Goal: Task Accomplishment & Management: Complete application form

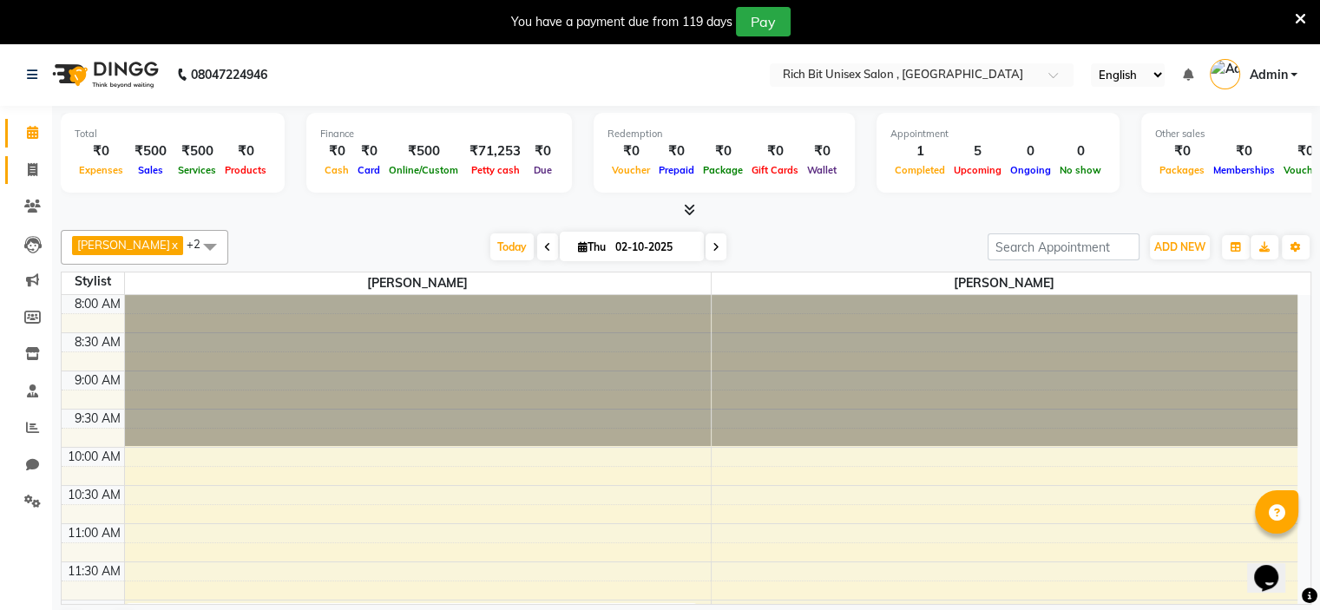
scroll to position [668, 0]
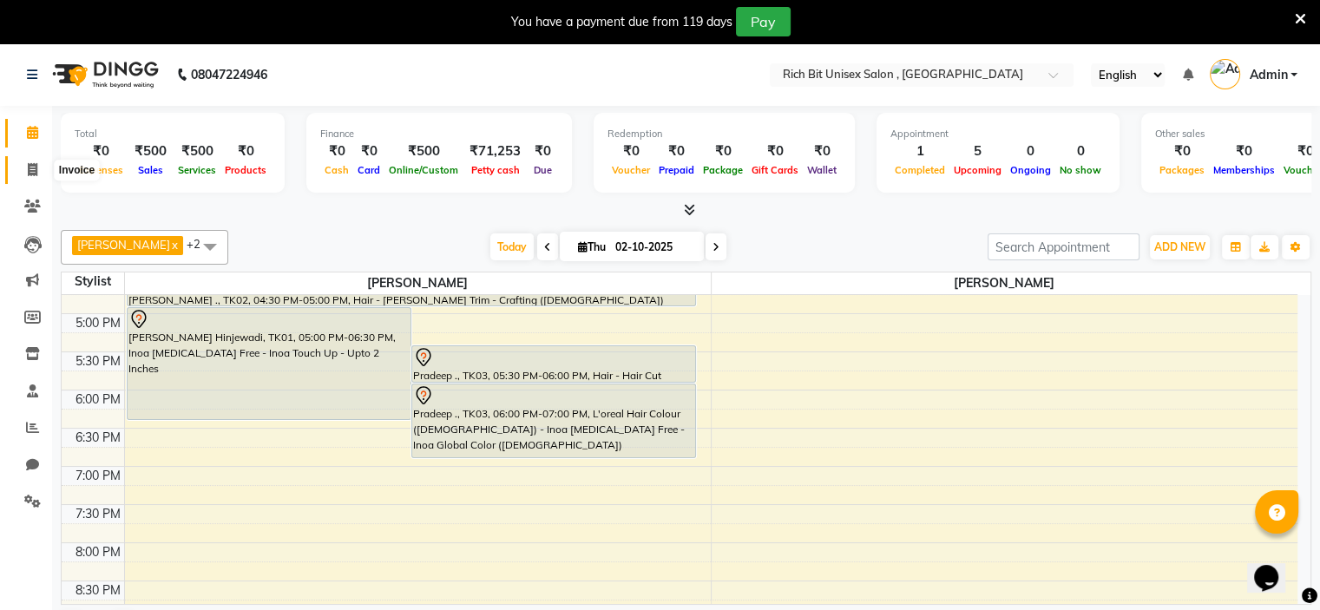
click at [35, 167] on icon at bounding box center [33, 169] width 10 height 13
select select "service"
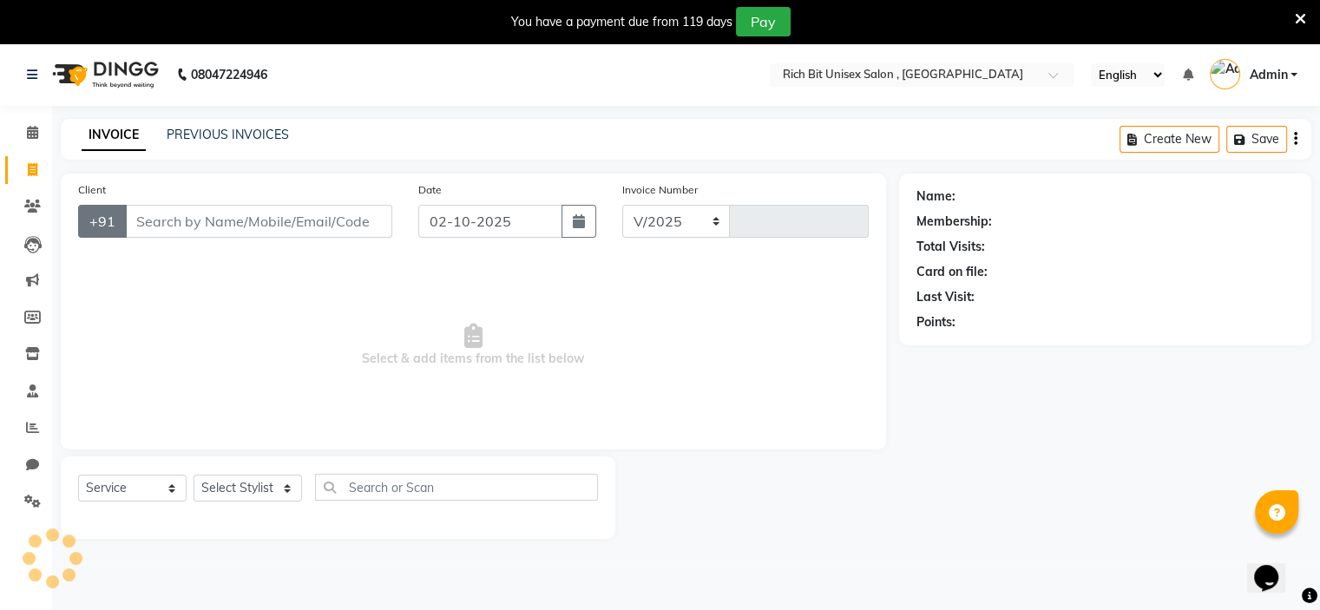
select select "7834"
type input "1063"
click at [263, 490] on select "Select Stylist [PERSON_NAME] [PERSON_NAME]" at bounding box center [247, 488] width 108 height 27
select select "70870"
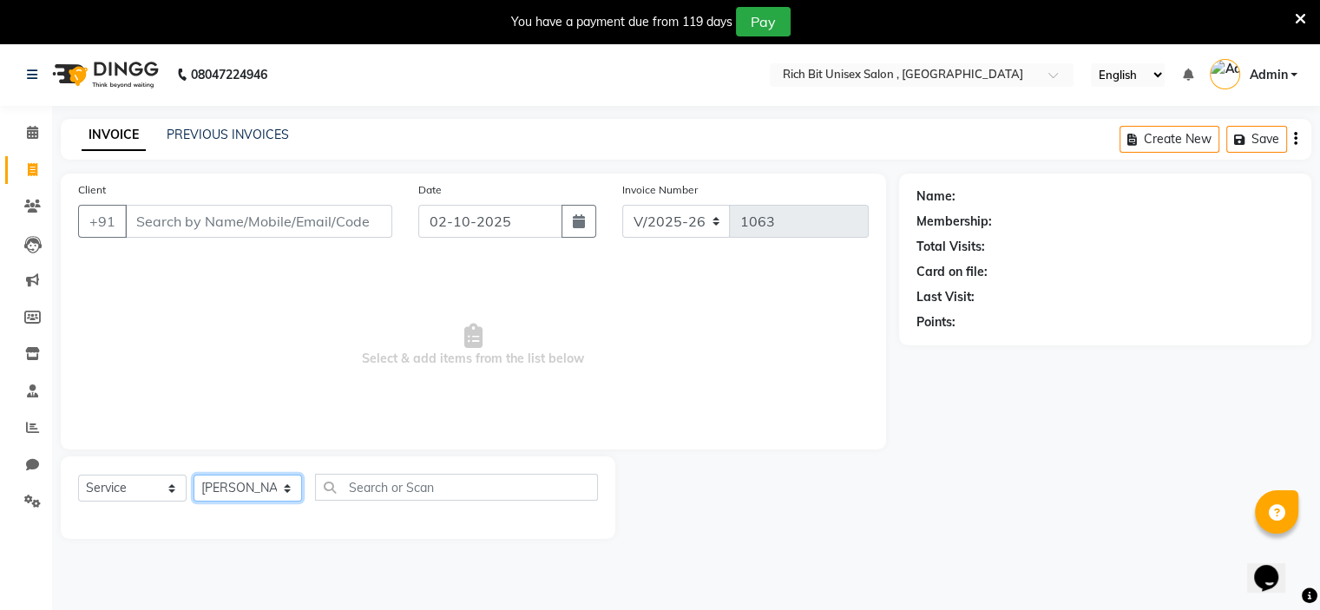
click at [193, 476] on select "Select Stylist [PERSON_NAME] [PERSON_NAME]" at bounding box center [247, 488] width 108 height 27
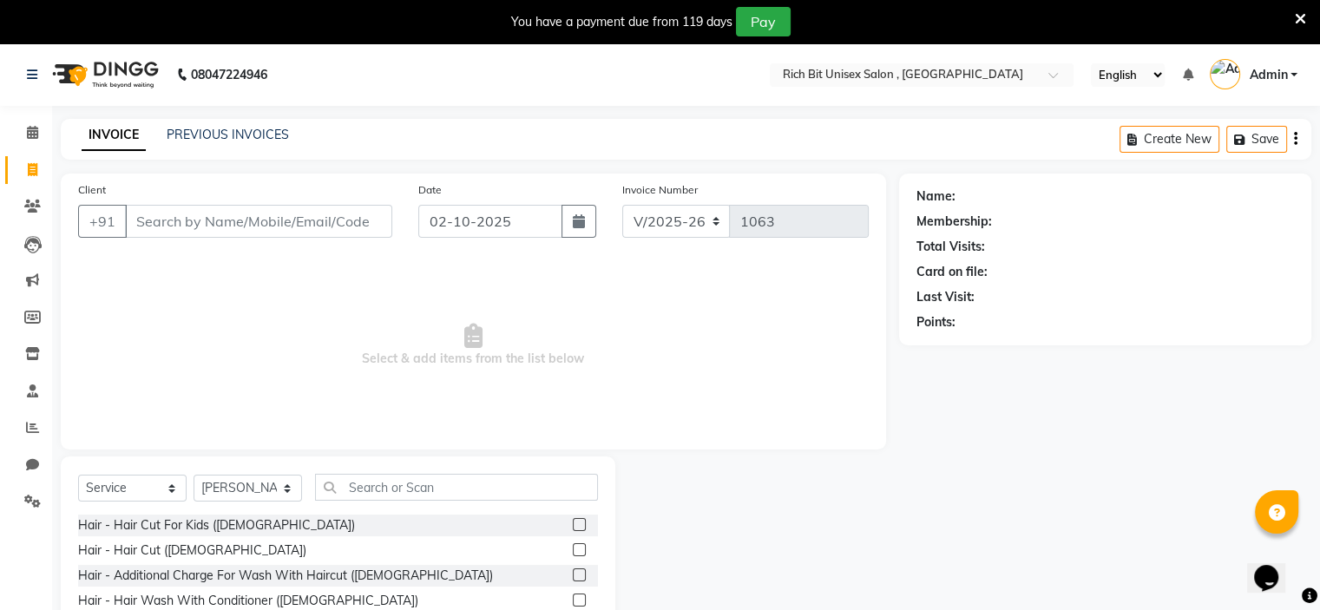
click at [573, 551] on label at bounding box center [579, 549] width 13 height 13
click at [573, 551] on input "checkbox" at bounding box center [578, 550] width 11 height 11
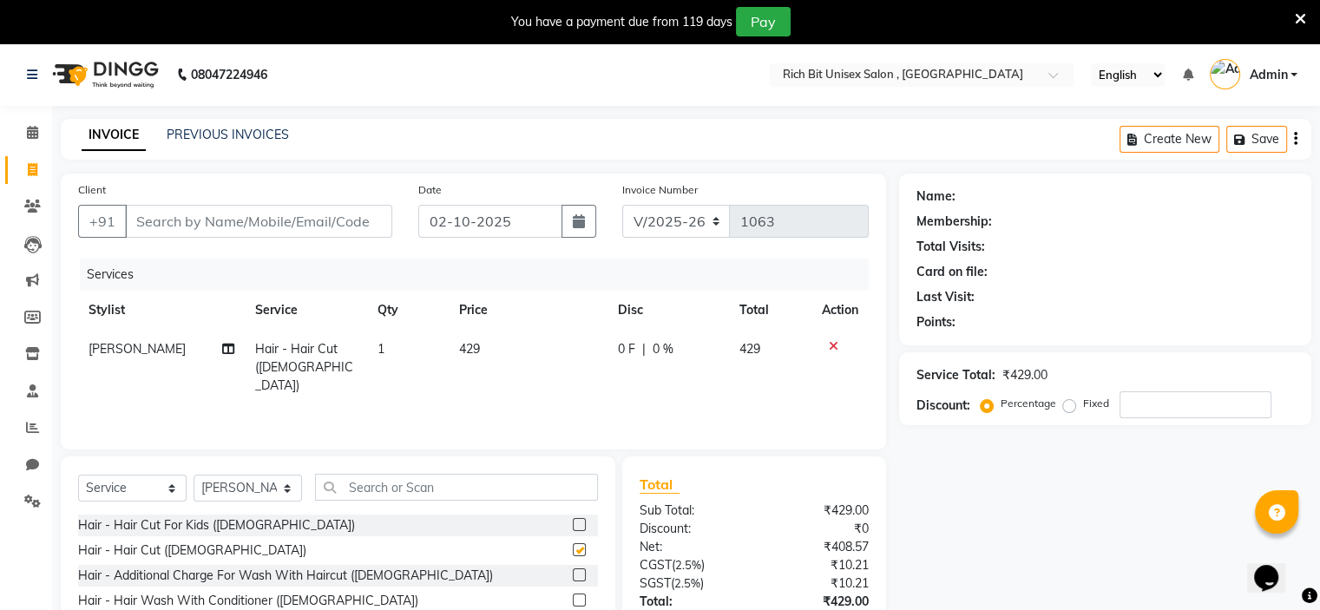
checkbox input "false"
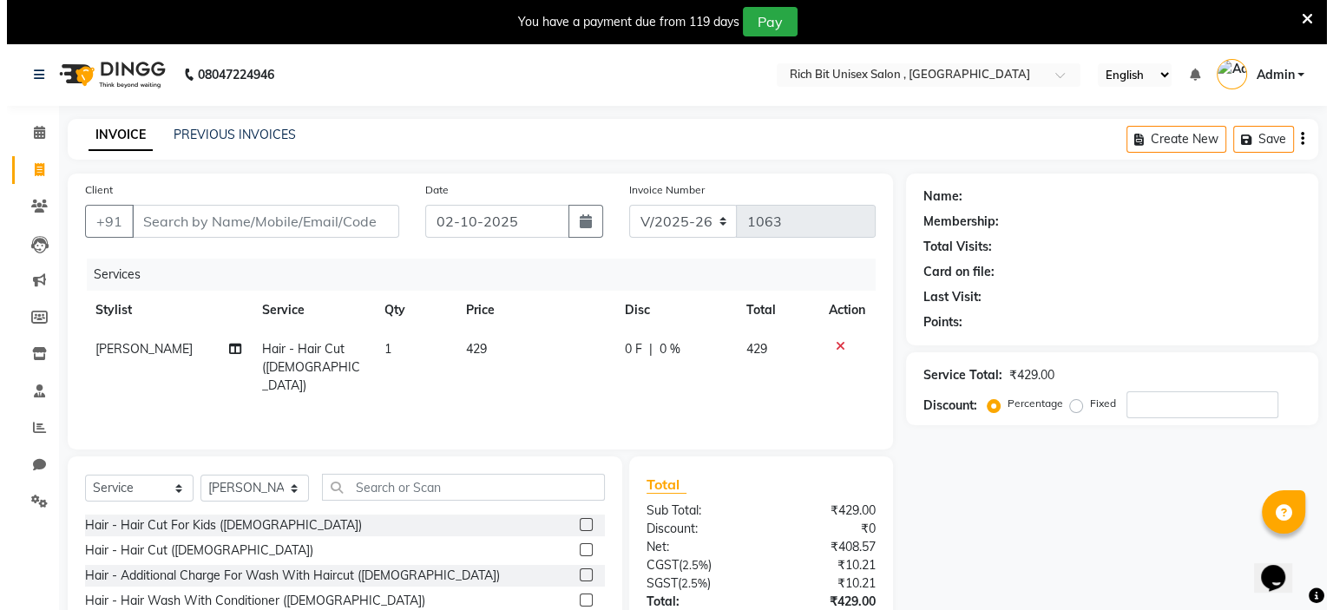
scroll to position [128, 0]
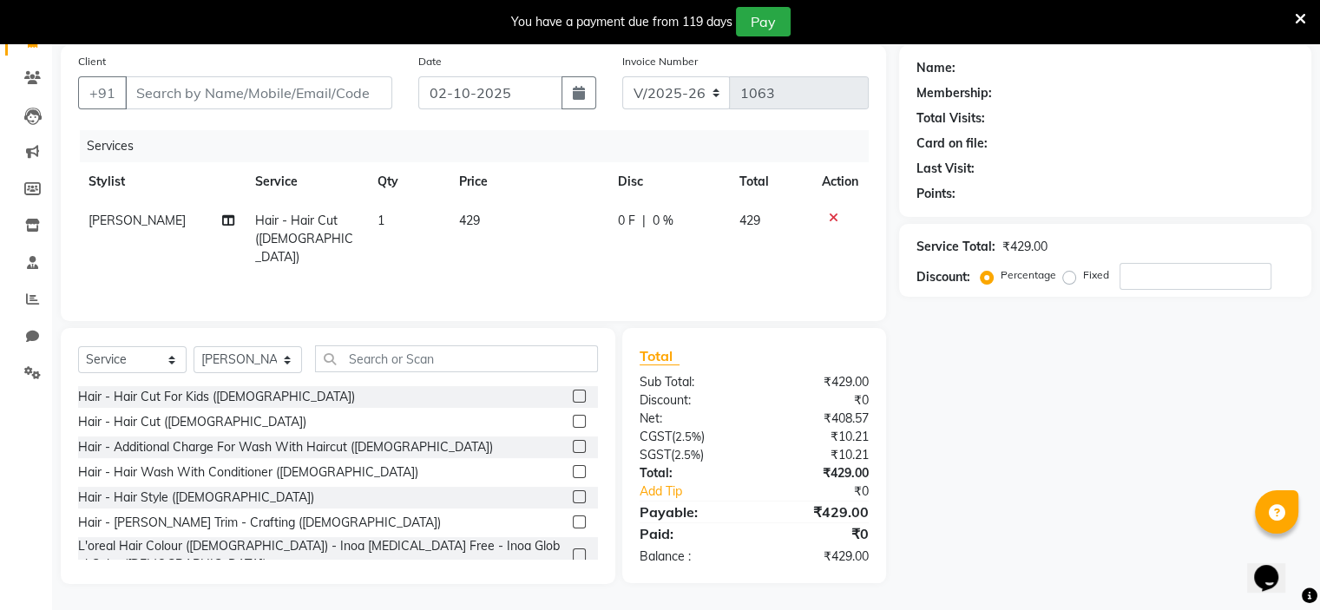
click at [573, 520] on label at bounding box center [579, 521] width 13 height 13
click at [573, 520] on input "checkbox" at bounding box center [578, 522] width 11 height 11
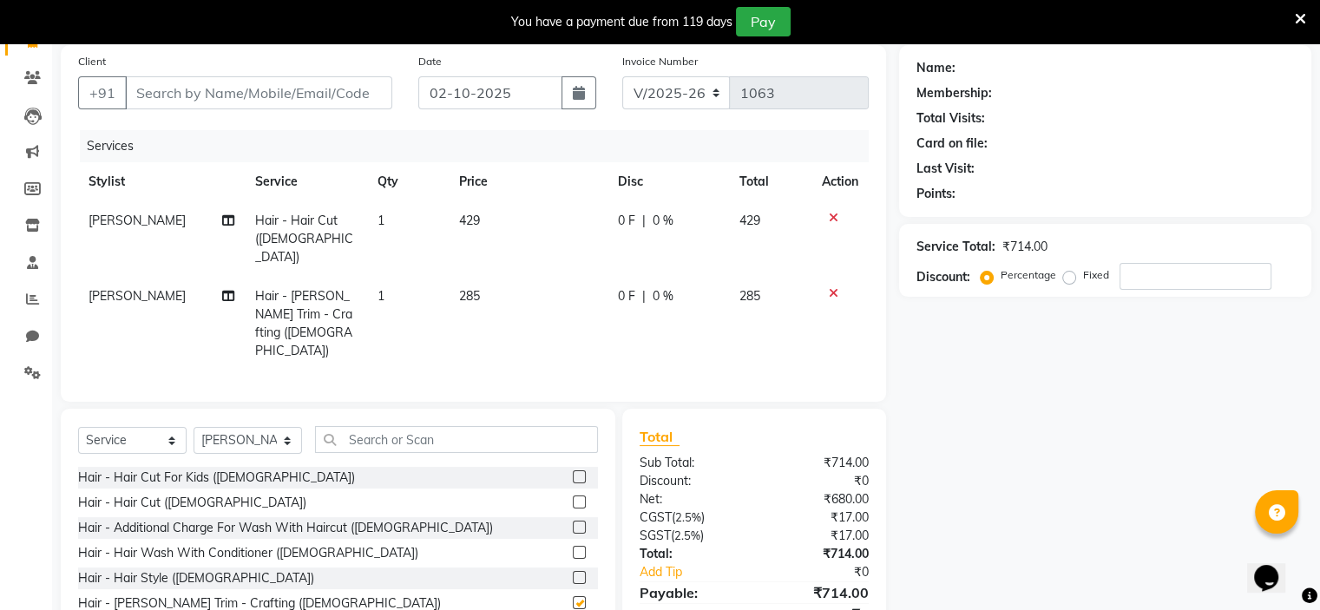
checkbox input "false"
click at [146, 82] on input "Client" at bounding box center [258, 92] width 267 height 33
click at [168, 96] on input "Client" at bounding box center [258, 92] width 267 height 33
type input "8"
type input "0"
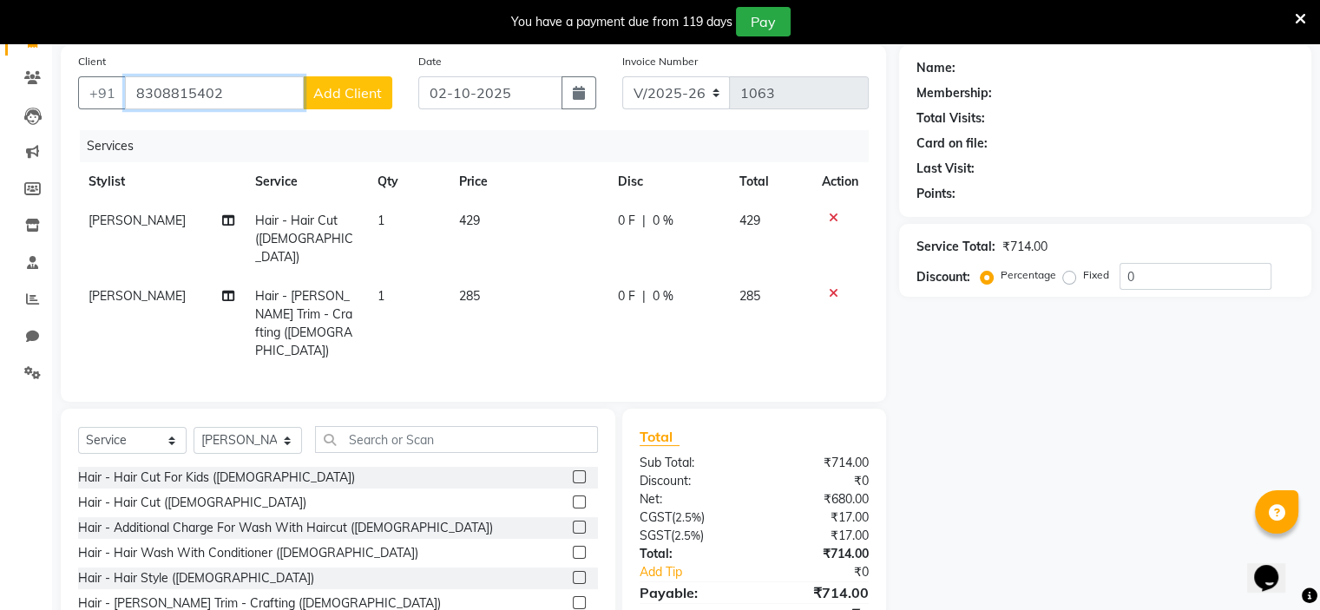
type input "8308815402"
click at [371, 96] on span "Add Client" at bounding box center [347, 92] width 69 height 17
select select "22"
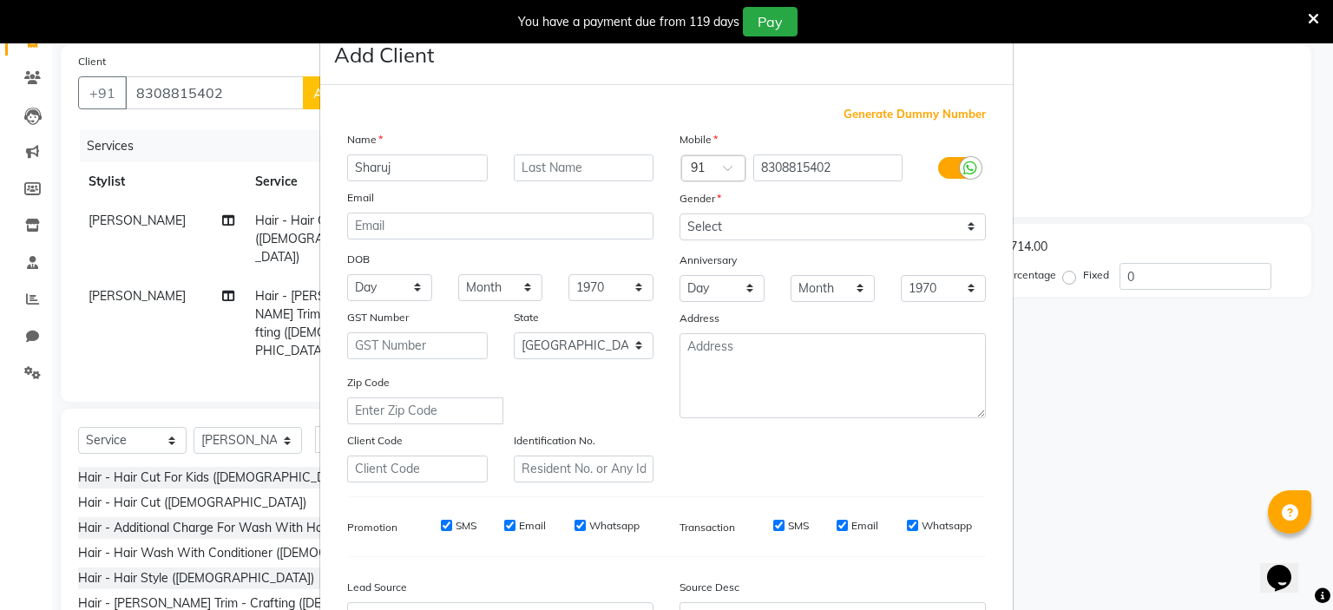
type input "Sharuj"
click at [840, 223] on select "Select [DEMOGRAPHIC_DATA] [DEMOGRAPHIC_DATA] Other Prefer Not To Say" at bounding box center [832, 226] width 306 height 27
select select "[DEMOGRAPHIC_DATA]"
click at [679, 214] on select "Select [DEMOGRAPHIC_DATA] [DEMOGRAPHIC_DATA] Other Prefer Not To Say" at bounding box center [832, 226] width 306 height 27
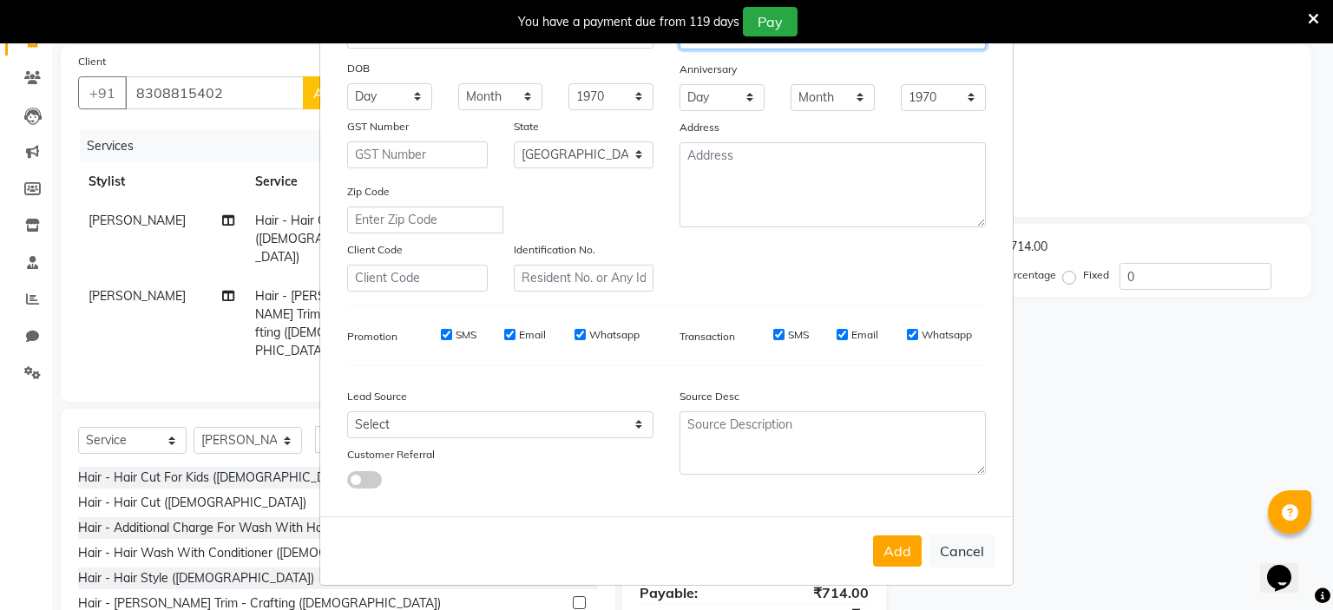
scroll to position [0, 0]
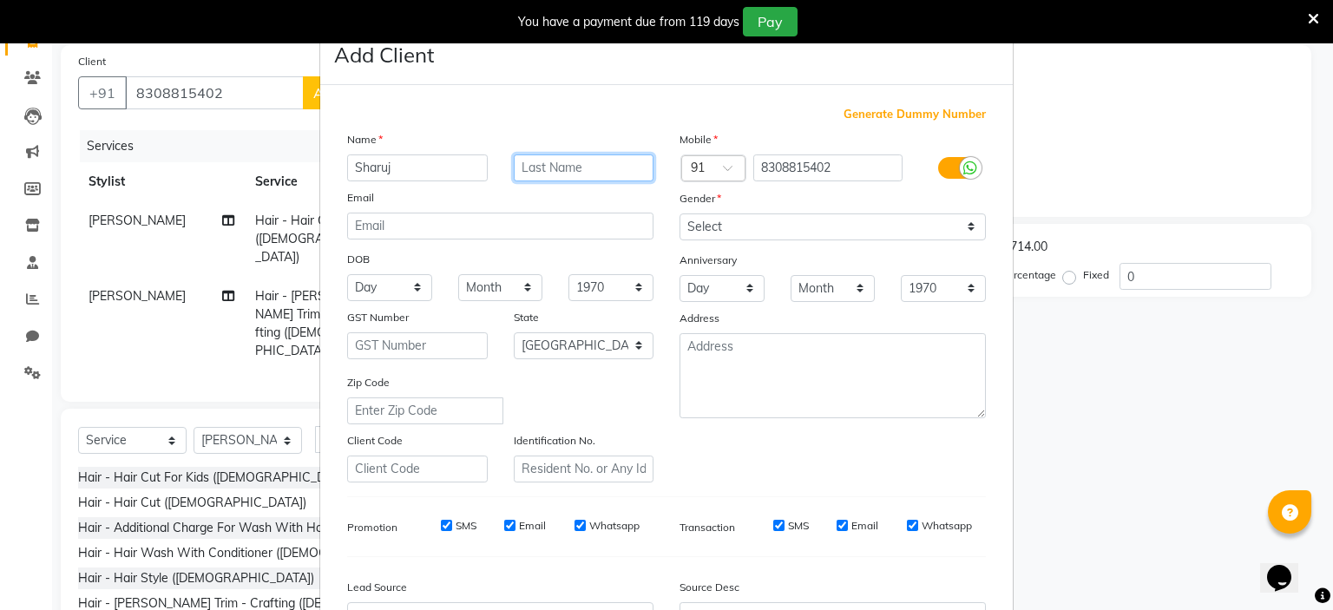
click at [527, 166] on input "text" at bounding box center [584, 167] width 141 height 27
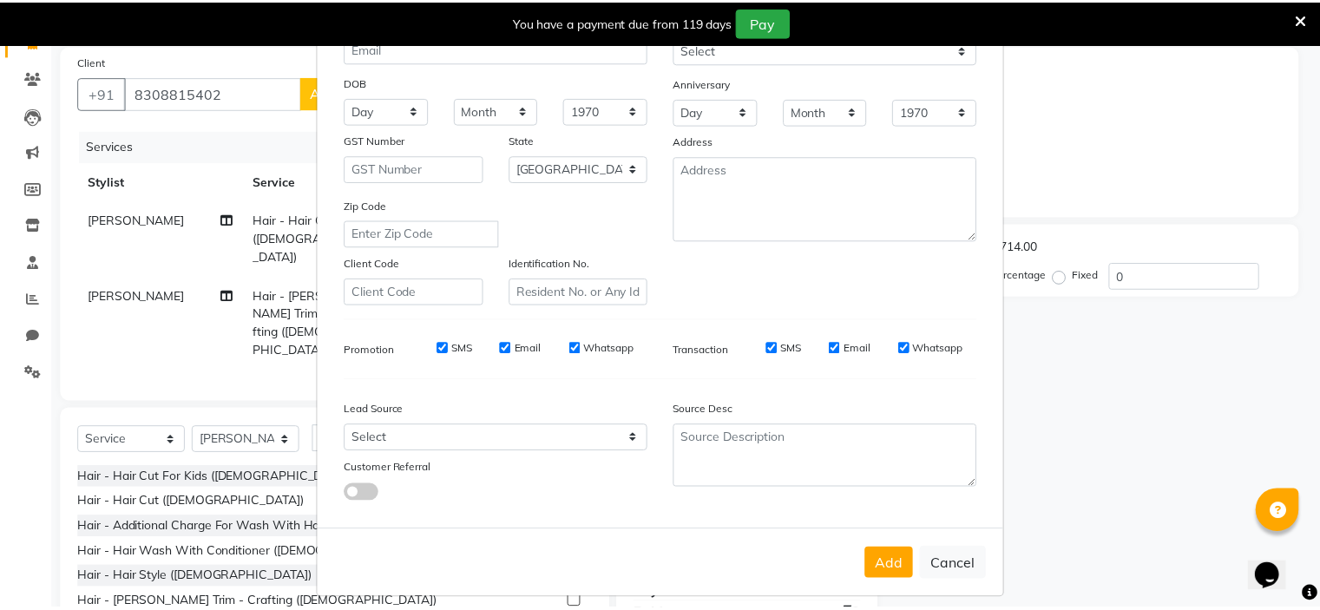
scroll to position [199, 0]
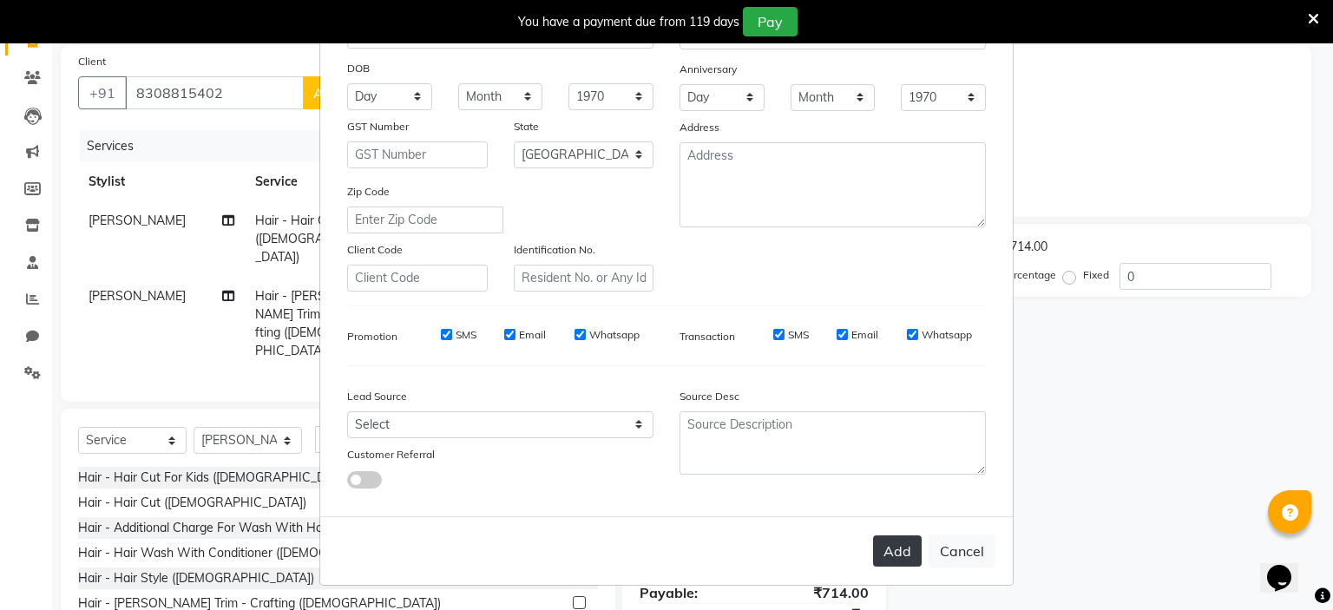
type input "."
click at [906, 549] on button "Add" at bounding box center [897, 550] width 49 height 31
select select
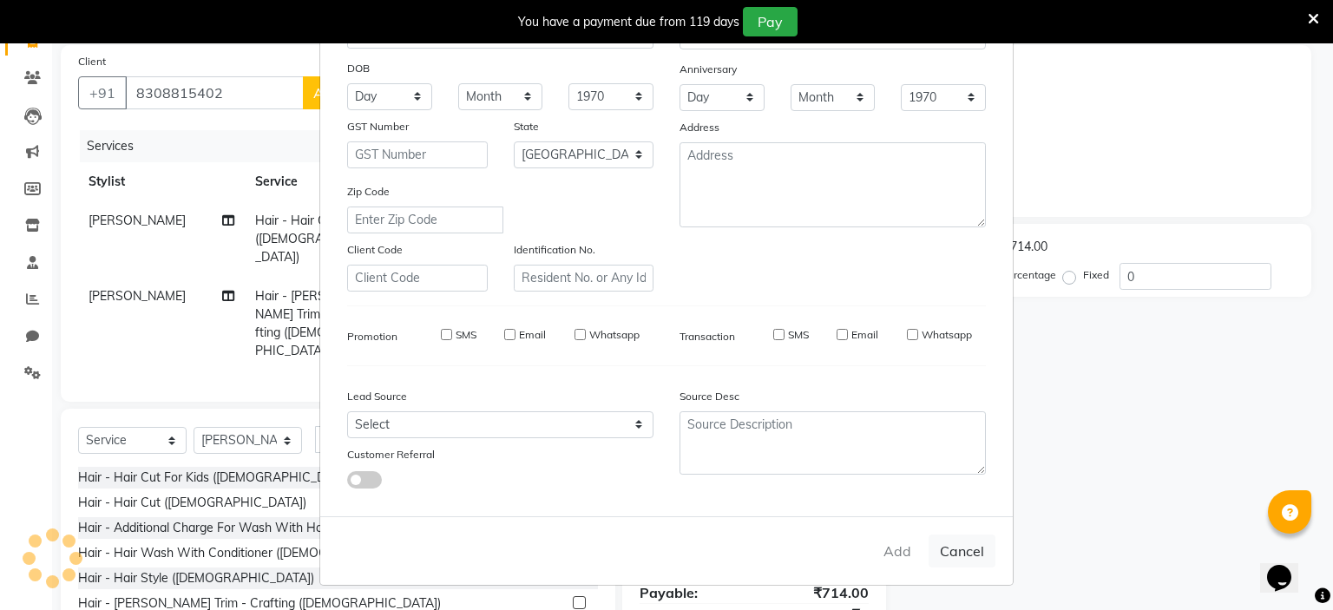
select select "null"
select select
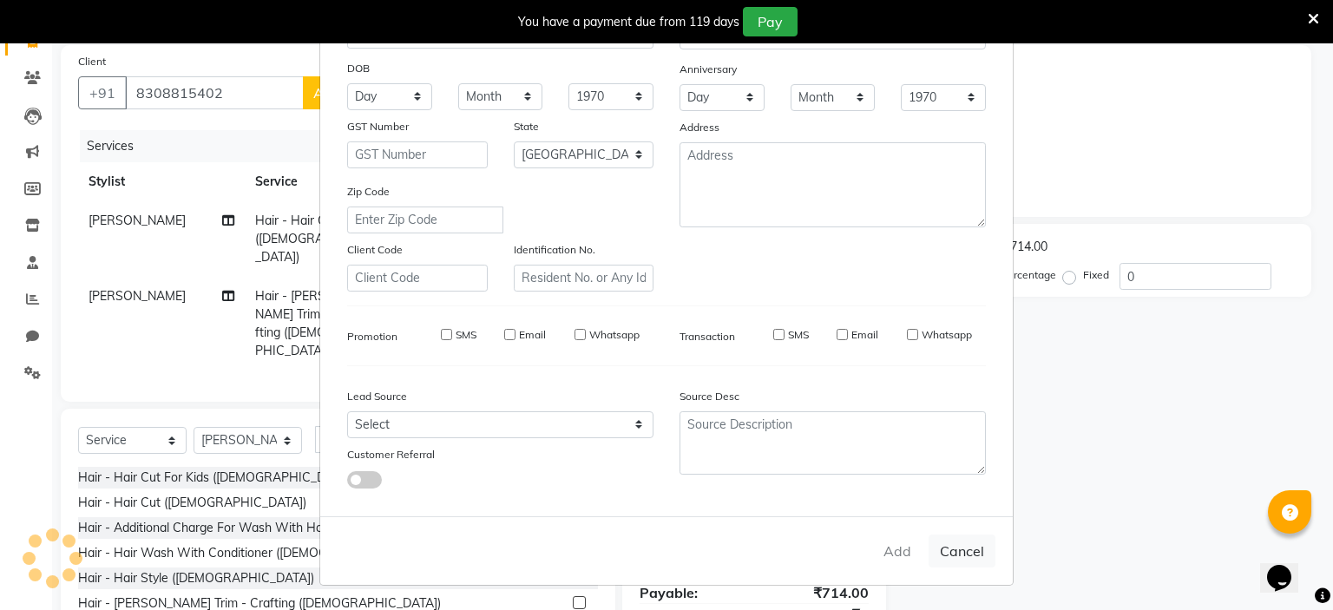
checkbox input "false"
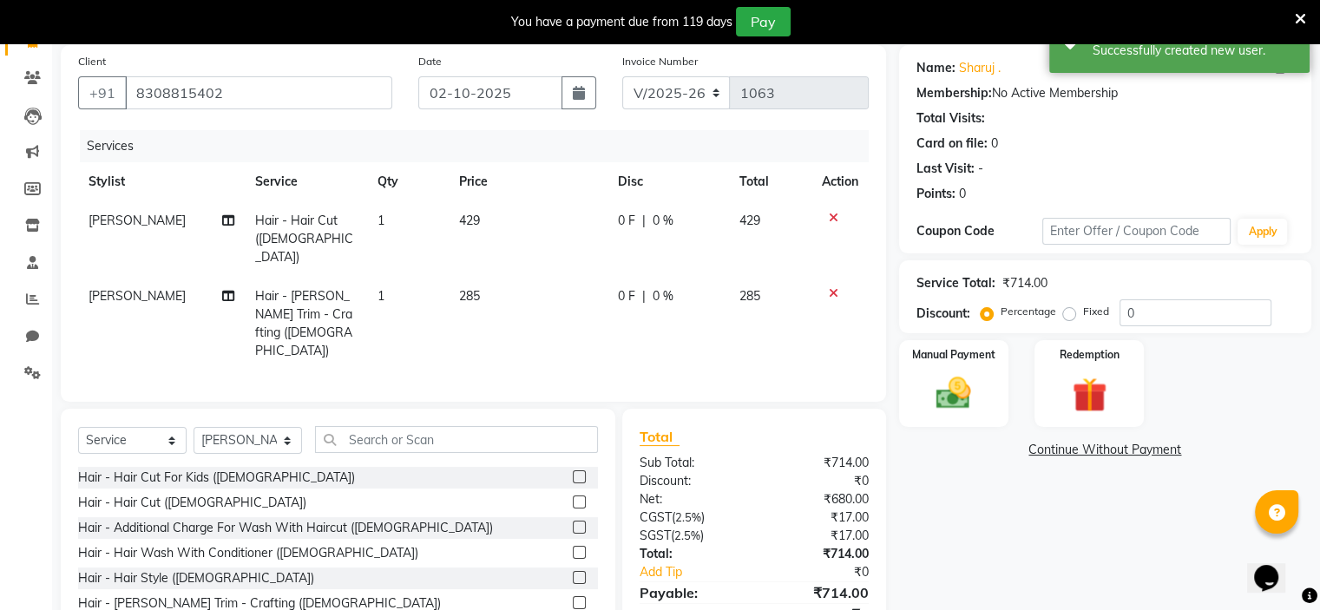
scroll to position [167, 0]
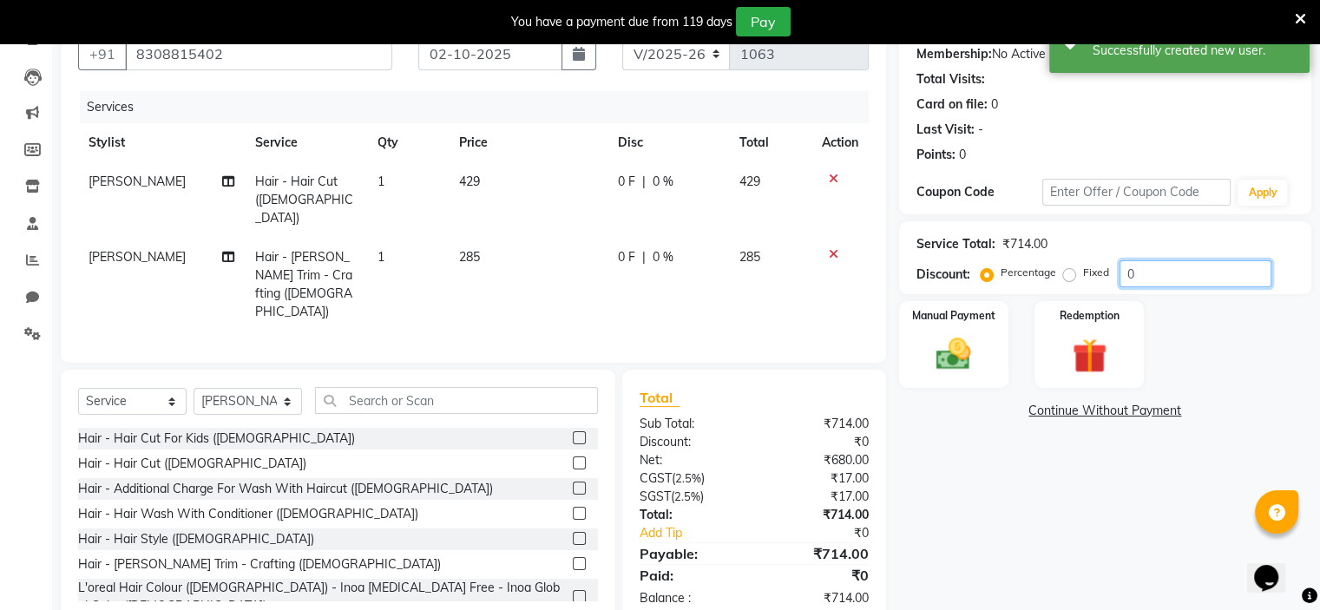
click at [1176, 270] on input "0" at bounding box center [1195, 273] width 152 height 27
type input "030"
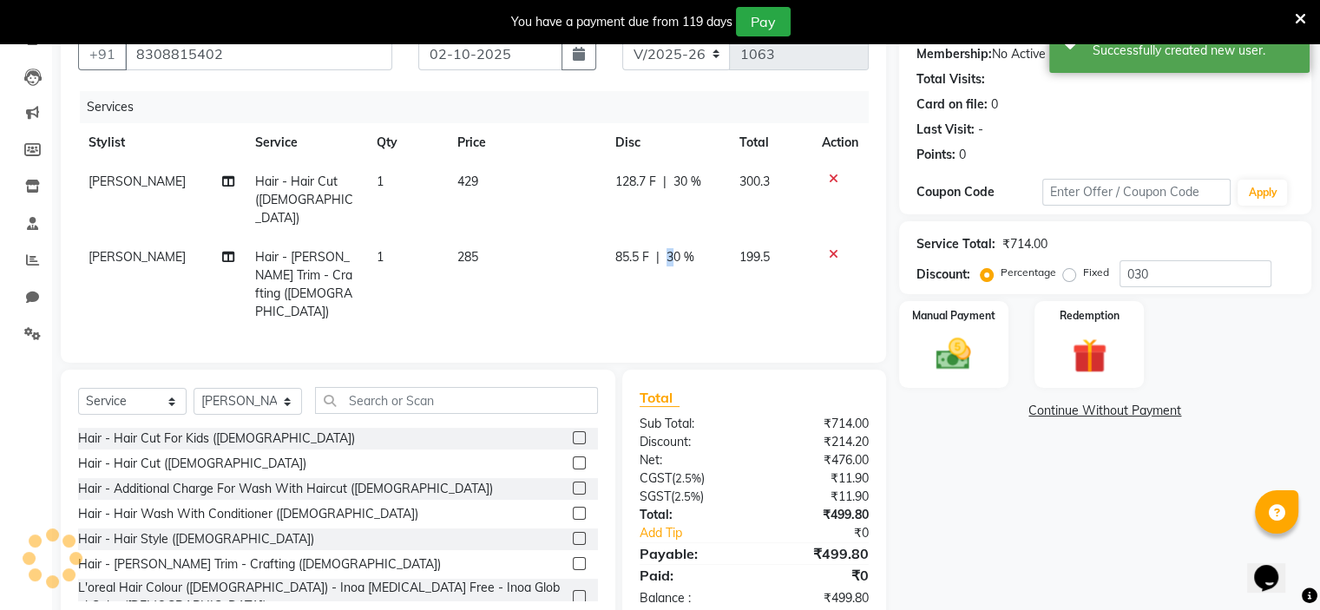
drag, startPoint x: 672, startPoint y: 236, endPoint x: 646, endPoint y: 246, distance: 28.5
click at [649, 248] on div "85.5 F | 30 %" at bounding box center [666, 257] width 103 height 18
select select "70870"
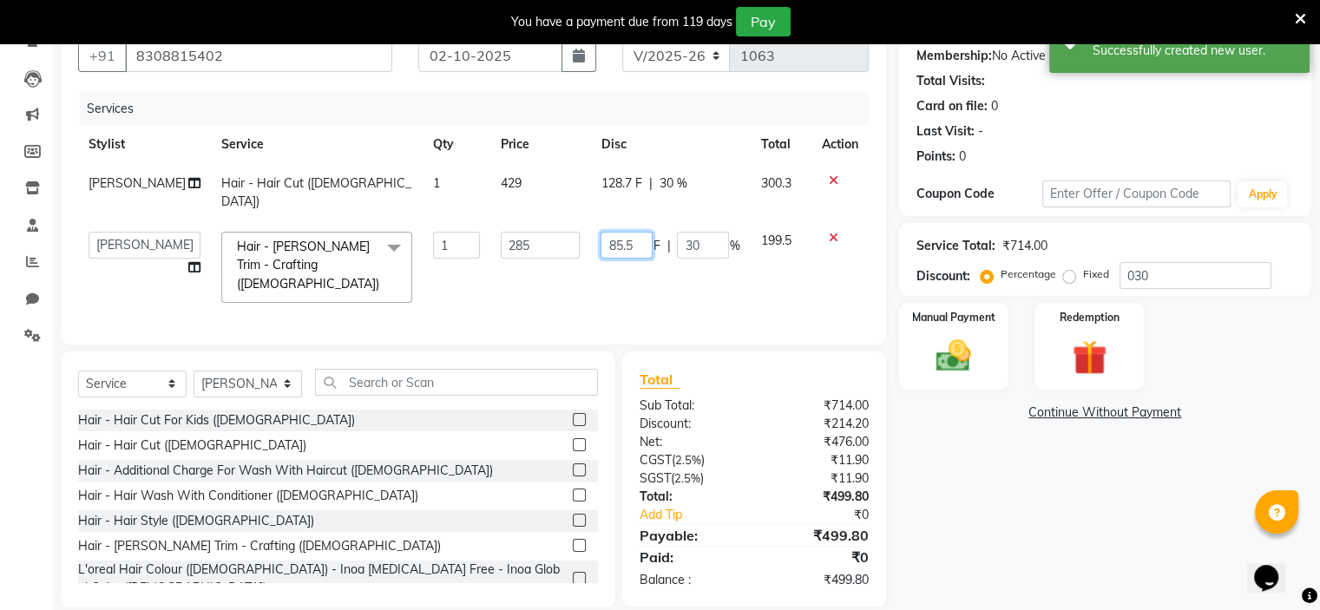
click at [637, 232] on input "85.5" at bounding box center [626, 245] width 52 height 27
type input "85"
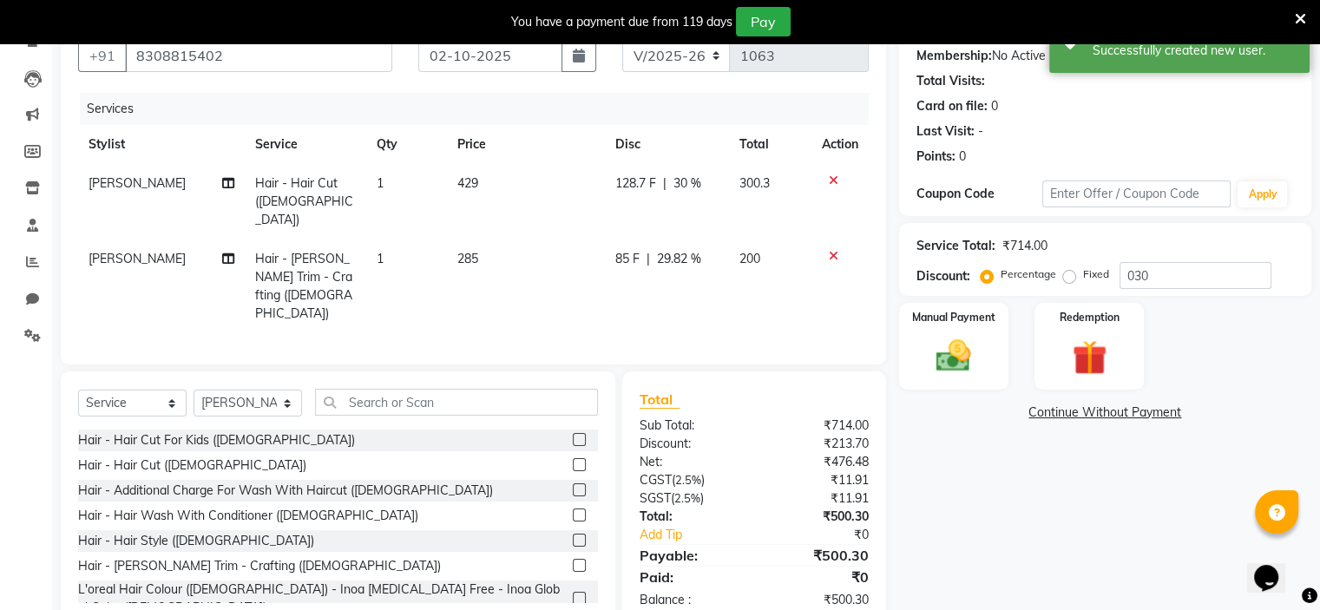
click at [633, 263] on td "85 F | 29.82 %" at bounding box center [667, 286] width 124 height 94
select select "70870"
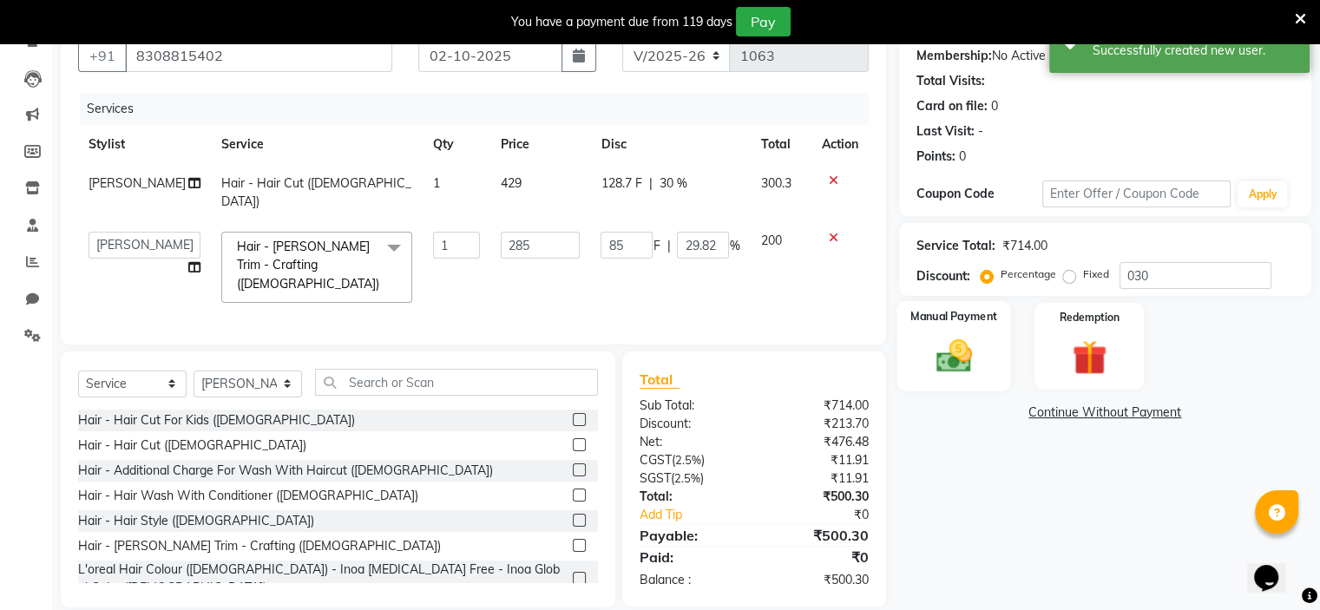
click at [979, 329] on div "Manual Payment" at bounding box center [953, 345] width 114 height 89
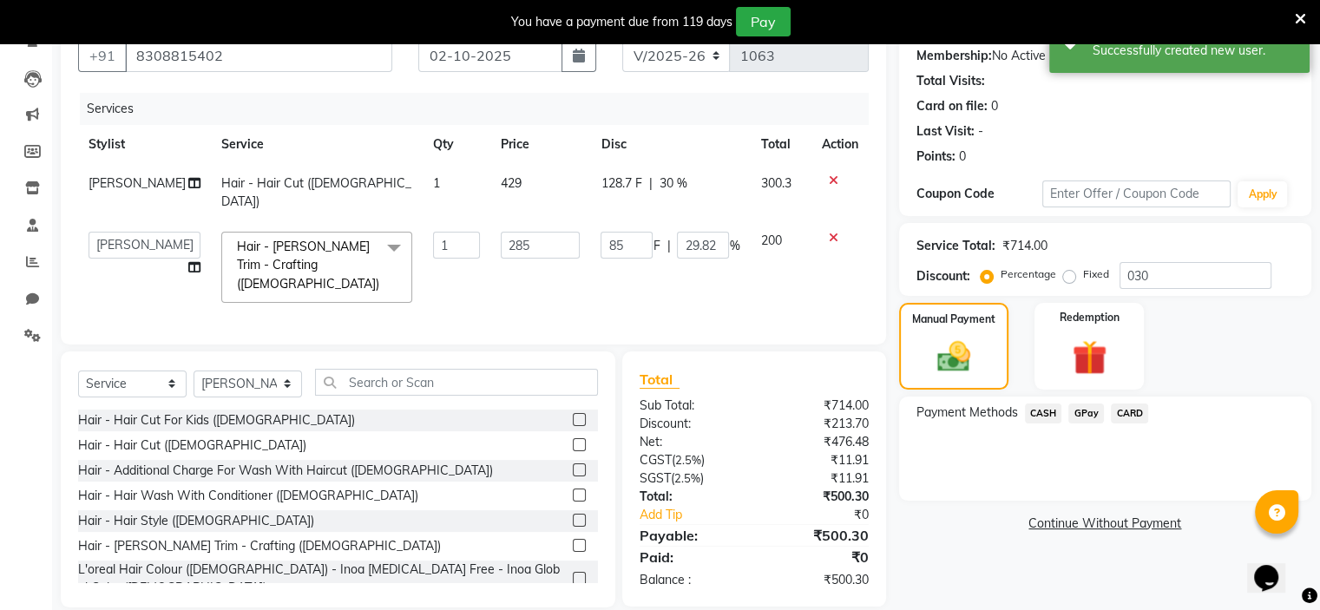
click at [1092, 416] on span "GPay" at bounding box center [1086, 413] width 36 height 20
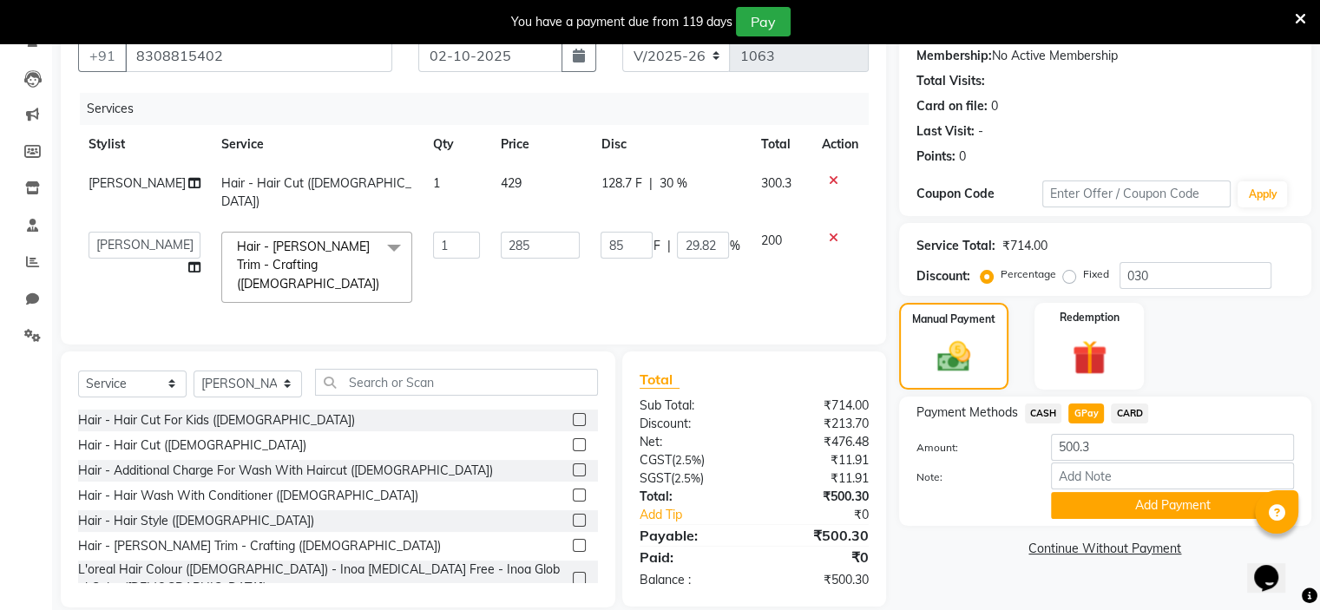
click at [1045, 414] on span "CASH" at bounding box center [1043, 413] width 37 height 20
click at [1112, 502] on button "Add Payment" at bounding box center [1172, 505] width 243 height 27
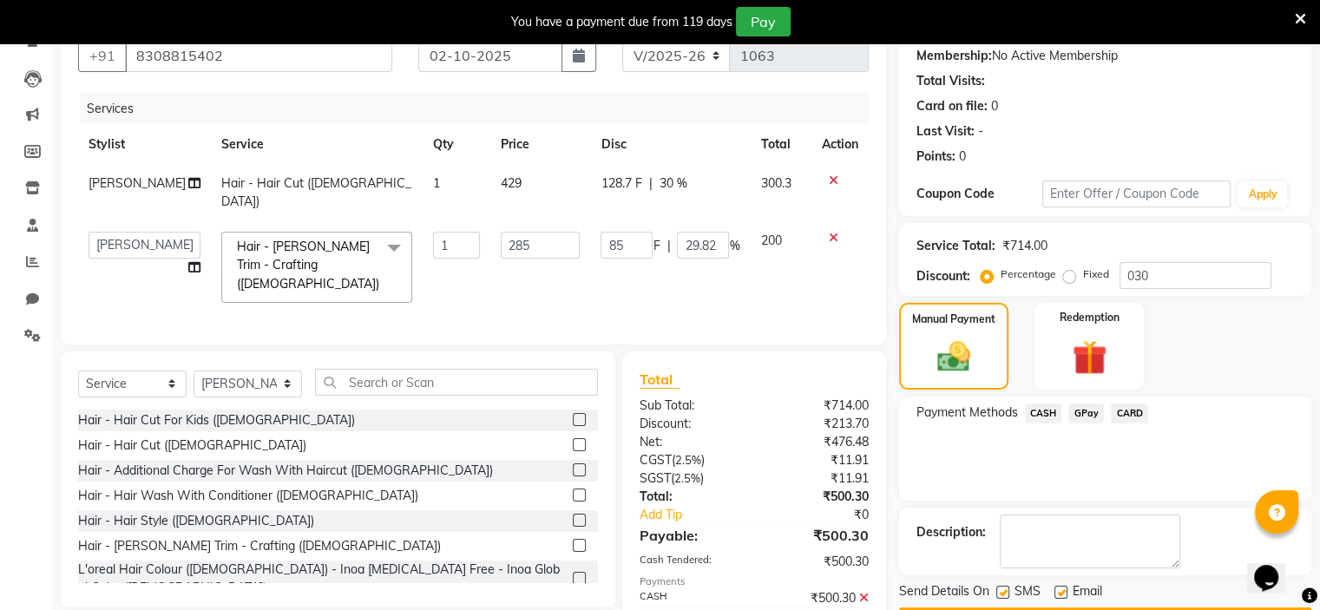
scroll to position [226, 0]
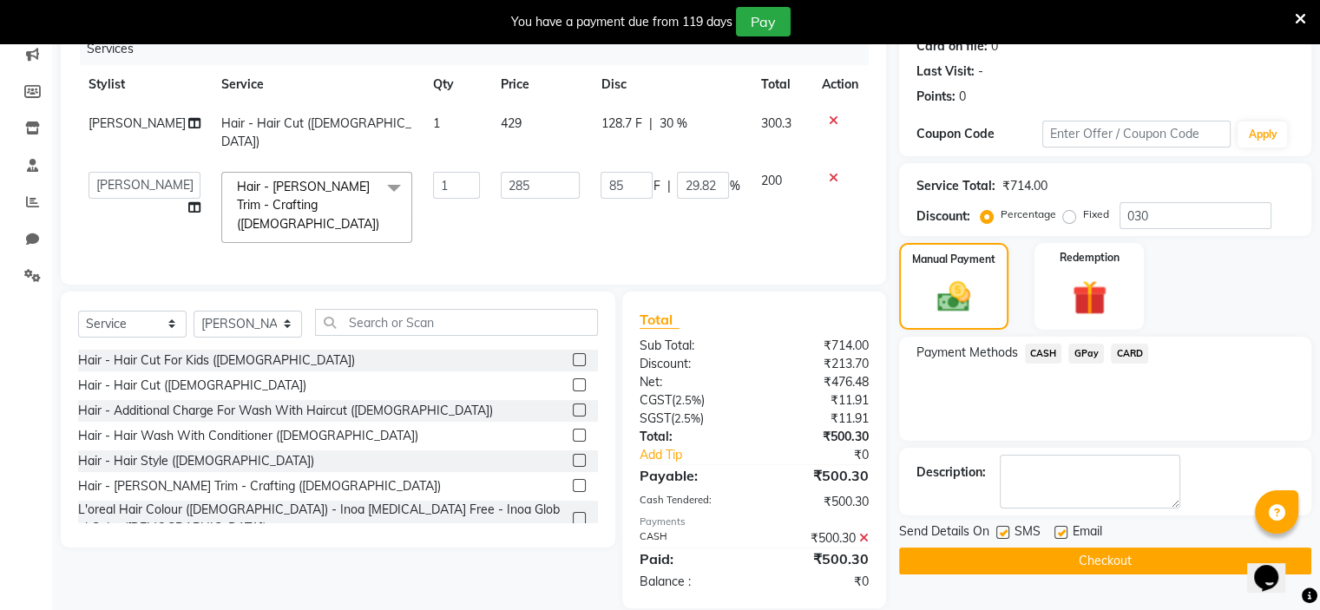
click at [1060, 532] on label at bounding box center [1060, 532] width 13 height 13
click at [1060, 532] on input "checkbox" at bounding box center [1059, 533] width 11 height 11
checkbox input "false"
click at [999, 528] on label at bounding box center [1002, 532] width 13 height 13
click at [999, 528] on input "checkbox" at bounding box center [1001, 533] width 11 height 11
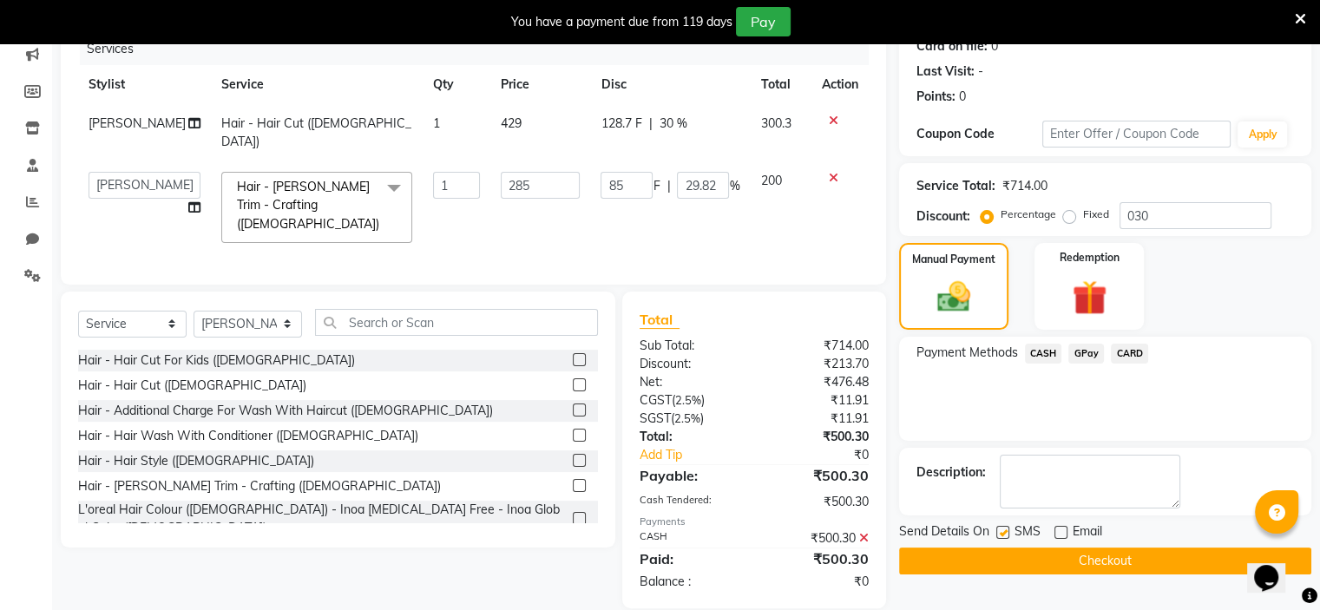
checkbox input "false"
click at [1010, 554] on button "Checkout" at bounding box center [1105, 561] width 412 height 27
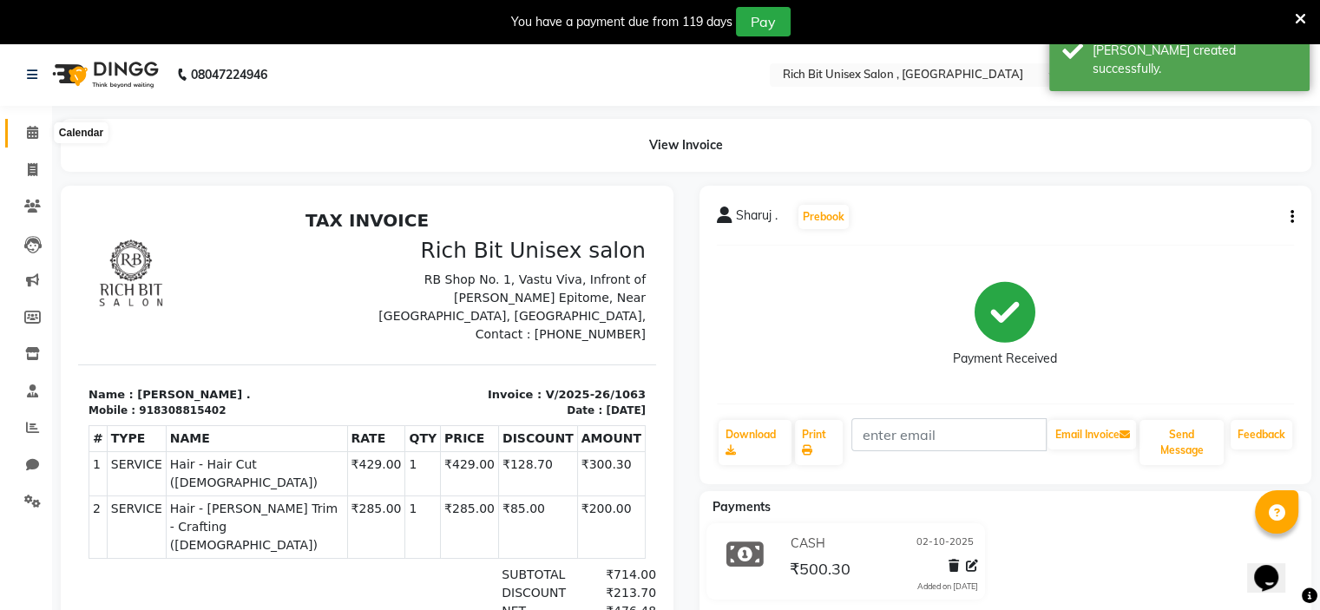
click at [33, 134] on icon at bounding box center [32, 132] width 11 height 13
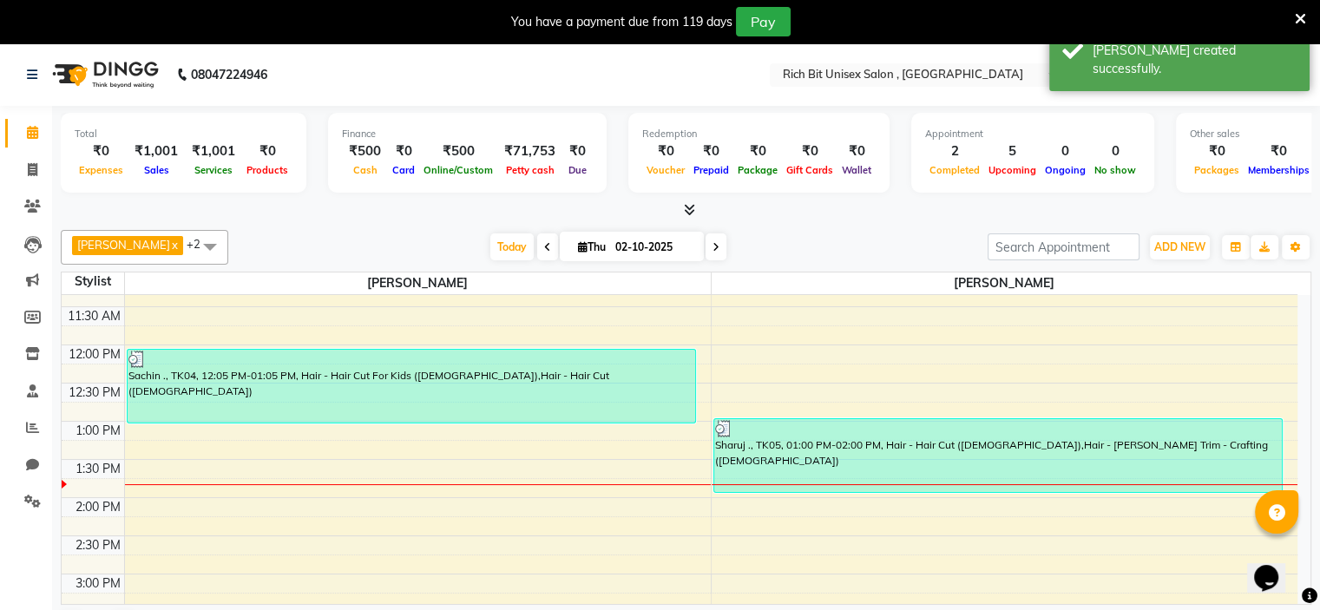
scroll to position [301, 0]
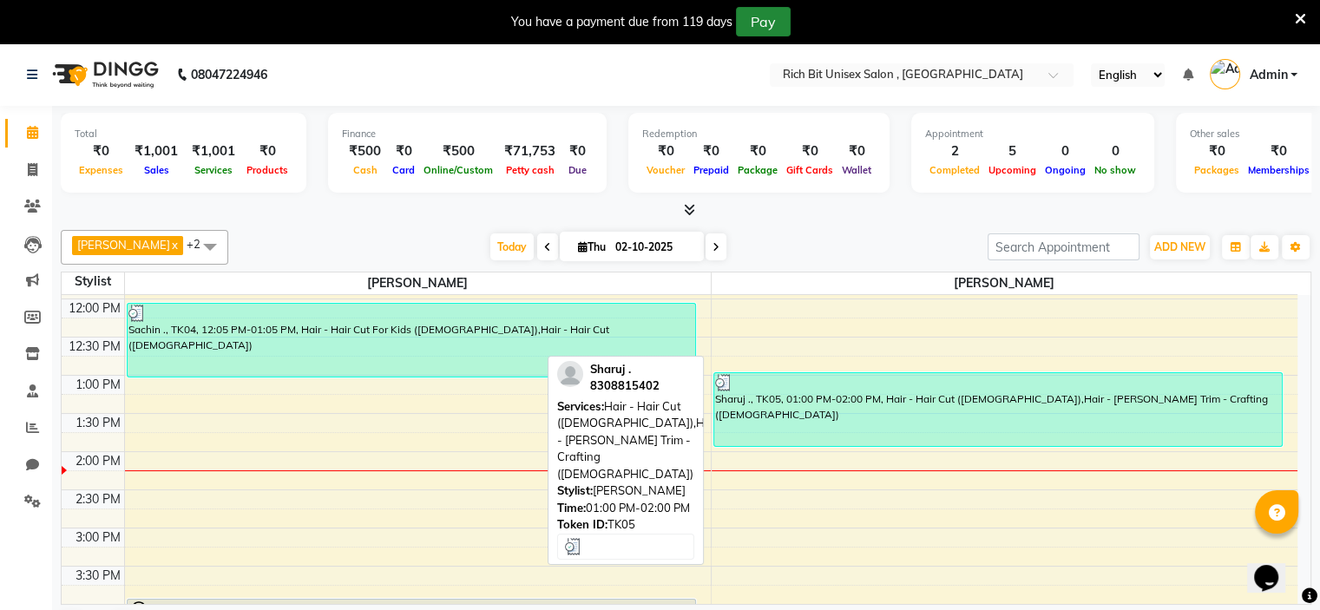
click at [866, 58] on nav "08047224946 Select Location × Rich Bit Unisex Salon , Wakad English ENGLISH Esp…" at bounding box center [660, 74] width 1320 height 62
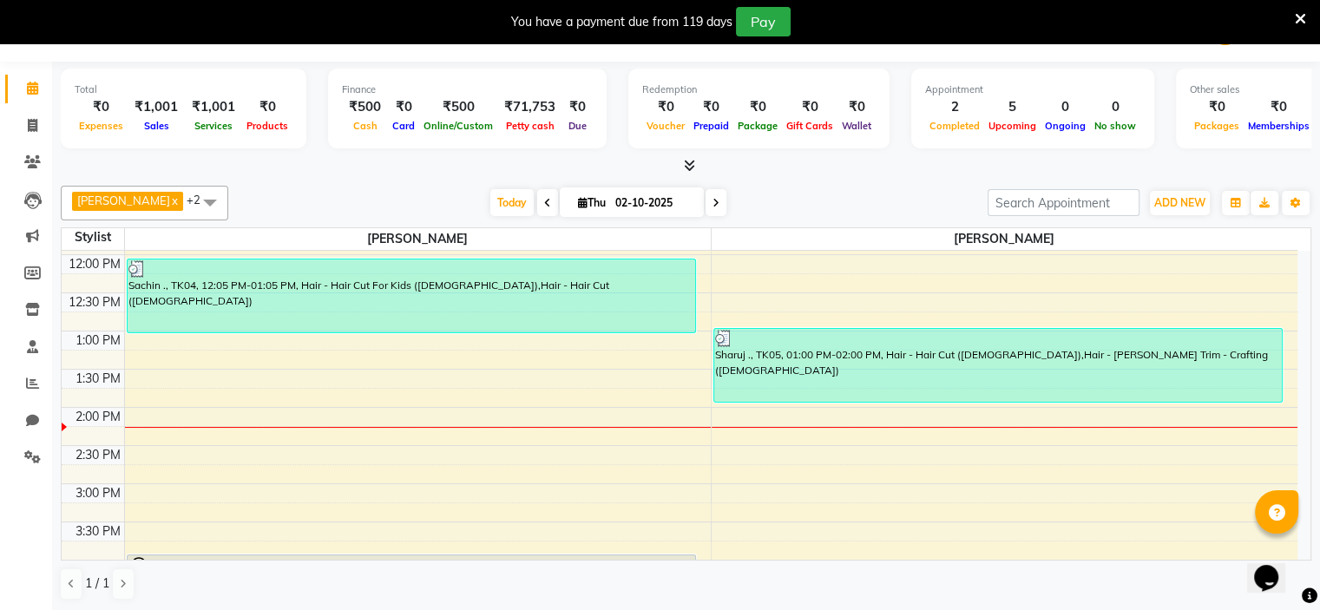
scroll to position [0, 0]
